Goal: Navigation & Orientation: Understand site structure

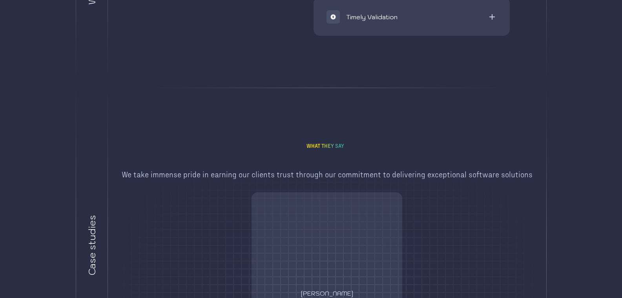
scroll to position [1822, 0]
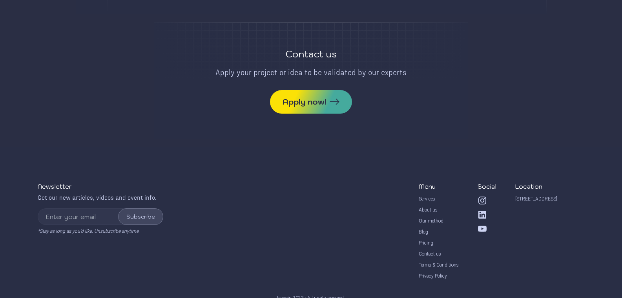
click at [429, 207] on div "About us" at bounding box center [428, 210] width 19 height 6
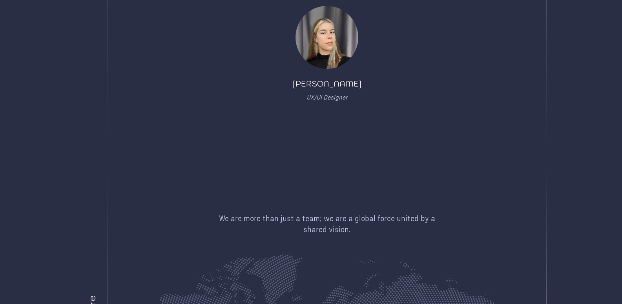
scroll to position [900, 0]
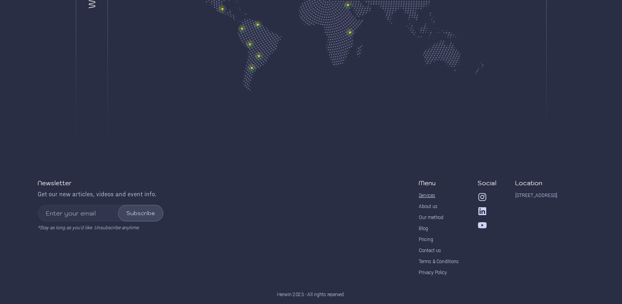
click at [427, 196] on div "Services" at bounding box center [427, 195] width 16 height 6
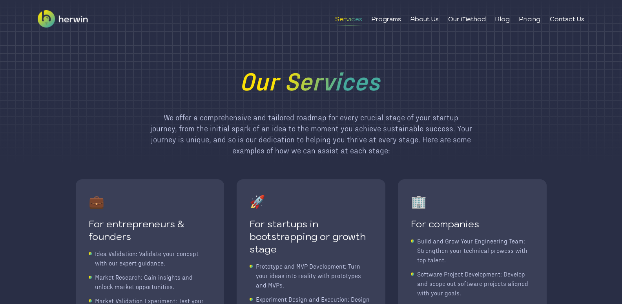
click at [73, 21] on img at bounding box center [63, 19] width 50 height 38
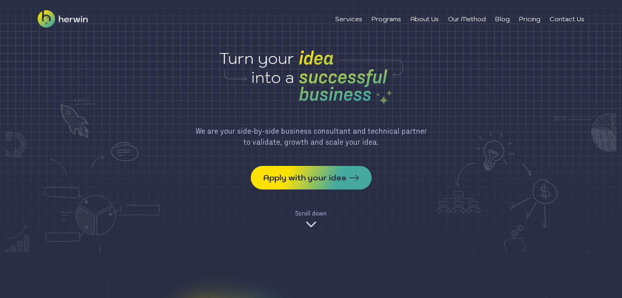
click at [244, 132] on div "We are your side-by-side business consultant and technical partner to validate,…" at bounding box center [311, 136] width 232 height 22
drag, startPoint x: 244, startPoint y: 132, endPoint x: 324, endPoint y: 128, distance: 79.4
click at [324, 128] on div "We are your side-by-side business consultant and technical partner to validate,…" at bounding box center [311, 136] width 232 height 22
copy div "side-by-side business consultant"
click at [287, 143] on div "We are your side-by-side business consultant and technical partner to validate,…" at bounding box center [311, 136] width 232 height 22
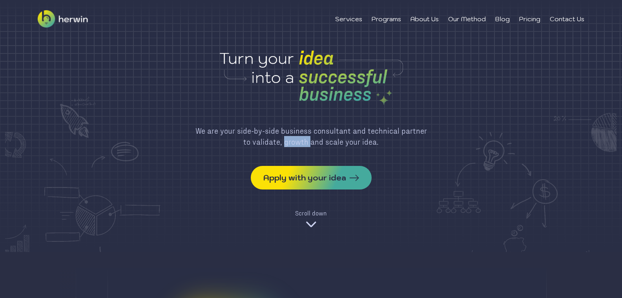
drag, startPoint x: 287, startPoint y: 143, endPoint x: 278, endPoint y: 145, distance: 9.6
click at [291, 142] on div "We are your side-by-side business consultant and technical partner to validate,…" at bounding box center [311, 136] width 232 height 22
copy div "growth"
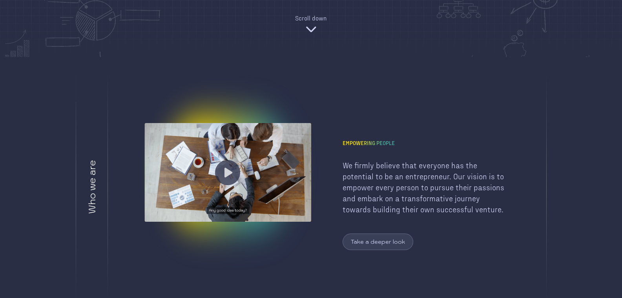
scroll to position [196, 0]
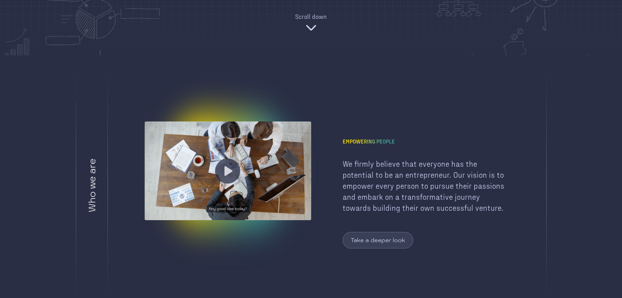
copy div "growth"
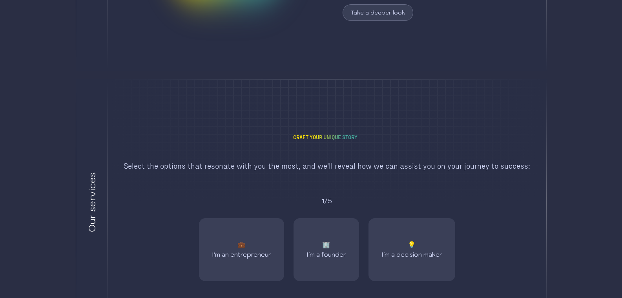
scroll to position [510, 0]
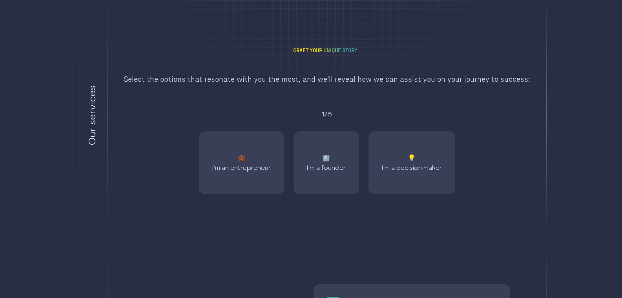
copy div "growth"
